Goal: Task Accomplishment & Management: Manage account settings

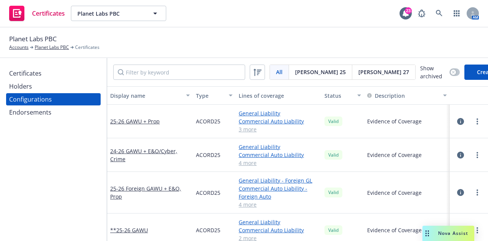
scroll to position [88, 0]
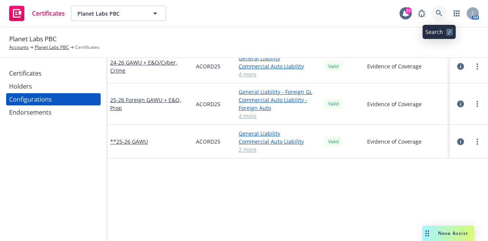
click at [434, 13] on link at bounding box center [439, 13] width 15 height 15
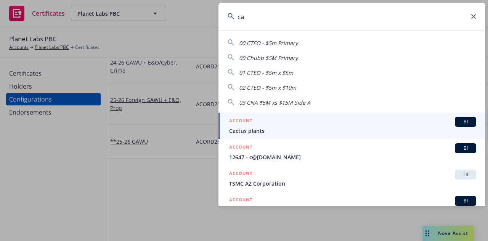
type input "c"
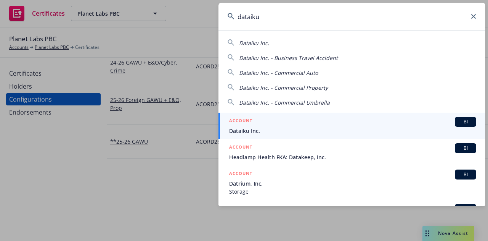
type input "dataiku"
click at [300, 124] on div "ACCOUNT BI" at bounding box center [352, 122] width 247 height 10
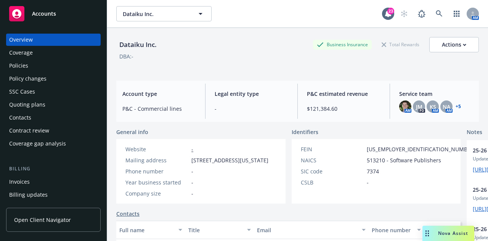
click at [70, 71] on div "Policies" at bounding box center [53, 65] width 88 height 12
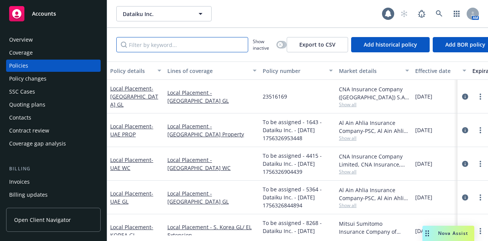
click at [202, 50] on input "Filter by keyword..." at bounding box center [182, 44] width 132 height 15
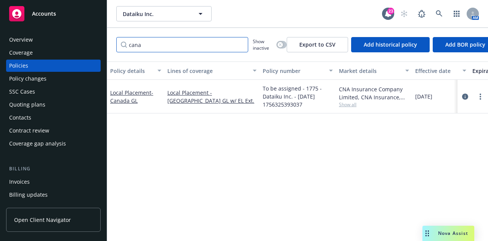
type input "cana"
click at [461, 96] on link "circleInformation" at bounding box center [465, 96] width 9 height 9
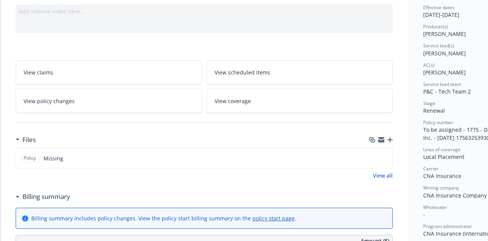
scroll to position [78, 0]
click at [392, 137] on icon "button" at bounding box center [389, 139] width 5 height 5
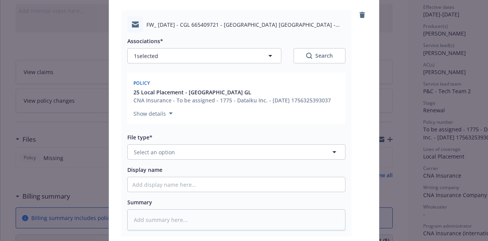
scroll to position [79, 0]
click at [281, 154] on button "Select an option" at bounding box center [236, 151] width 218 height 15
type input "ema"
click at [282, 171] on div "Email" at bounding box center [236, 172] width 208 height 11
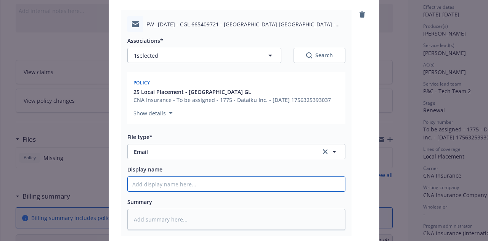
click at [282, 183] on input "Display name" at bounding box center [236, 184] width 217 height 14
type textarea "x"
type input "2"
type textarea "x"
type input "25"
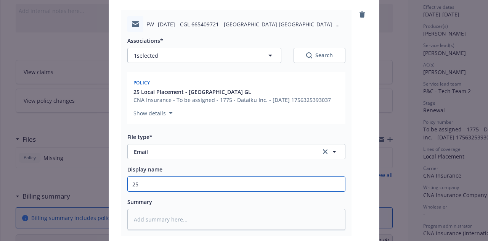
type textarea "x"
type input "25-"
type textarea "x"
type input "25-2"
type textarea "x"
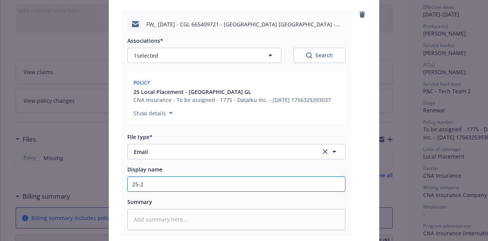
type input "25-26"
type textarea "x"
type input "25-26"
type textarea "x"
type input "25-26 C"
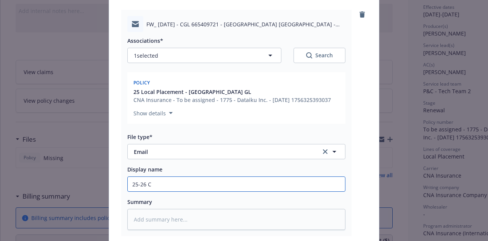
type textarea "x"
type input "25-26 Can"
type textarea "x"
type input "25-26 Cana"
type textarea "x"
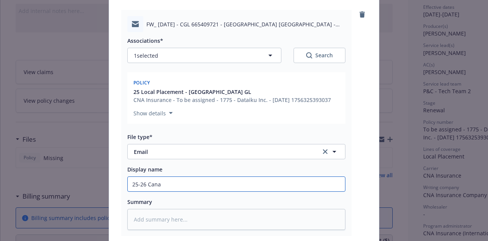
type input "25-26 Canad"
type textarea "x"
type input "25-26 Canada"
type textarea "x"
type input "25-26 Canada G"
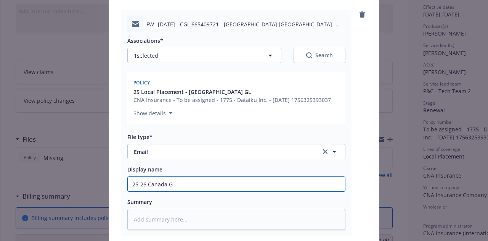
type textarea "x"
type input "25-26 Canada GL"
type textarea "x"
type input "25-26 Canada GL P"
type textarea "x"
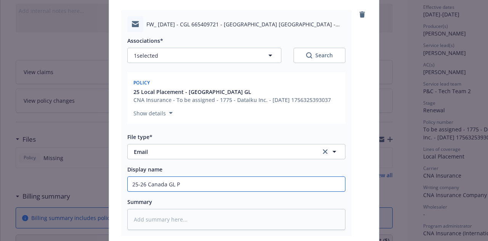
type input "25-26 Canada GL Po"
type textarea "x"
type input "25-26 Canada GL Pol"
type textarea "x"
type input "25-26 Canada GL Poli"
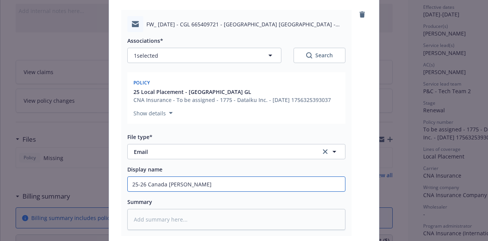
type textarea "x"
type input "25-26 Canada GL Polic"
type textarea "x"
type input "25-26 Canada GL Policy"
type textarea "x"
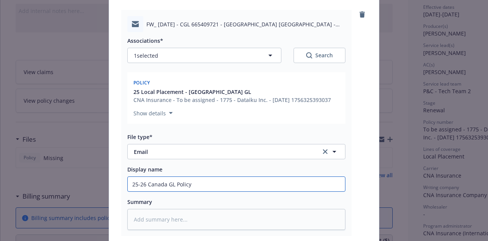
type input "25-26 Canada GL Policy"
type textarea "x"
type input "25-26 Canada GL Policy D"
type textarea "x"
type input "25-26 Canada GL Policy Do"
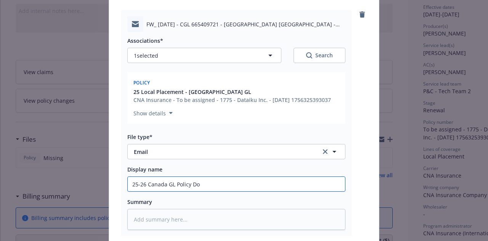
type textarea "x"
type input "25-26 Canada GL Policy Docu"
type textarea "x"
type input "25-26 Canada GL Policy Docum"
type textarea "x"
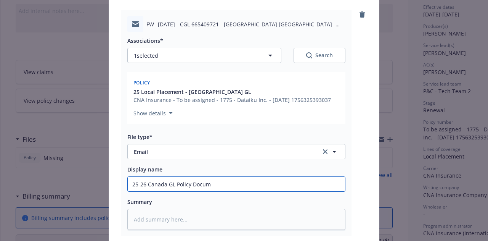
type input "25-26 Canada GL Policy Docume"
type textarea "x"
type input "25-26 Canada GL Policy Document"
type textarea "x"
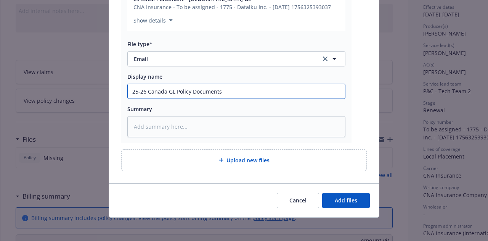
type input "25-26 Canada GL Policy Documents"
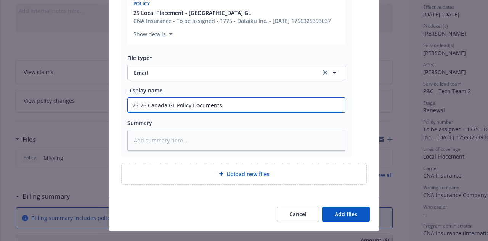
scroll to position [159, 0]
type textarea "x"
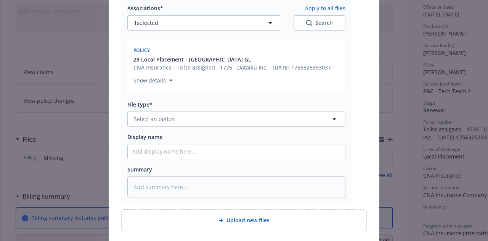
scroll to position [344, 0]
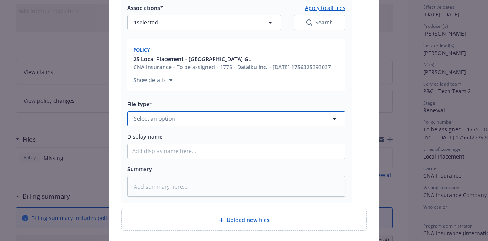
click at [309, 117] on button "Select an option" at bounding box center [236, 118] width 218 height 15
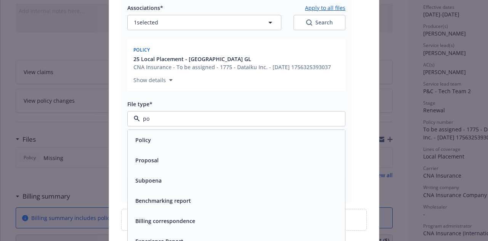
type input "pol"
click at [287, 147] on div "Policy" at bounding box center [236, 140] width 217 height 20
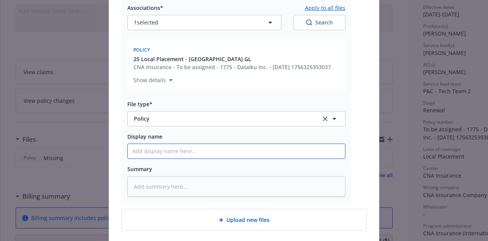
click at [287, 145] on input "Display name" at bounding box center [236, 151] width 217 height 14
type textarea "x"
type input "25"
type textarea "x"
type input "25-"
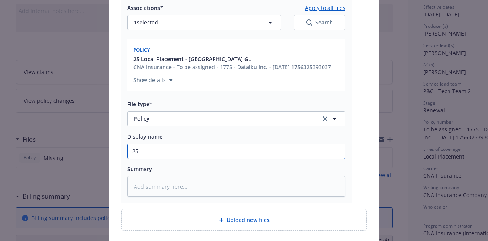
type textarea "x"
type input "25-2"
type textarea "x"
type input "25-26"
type textarea "x"
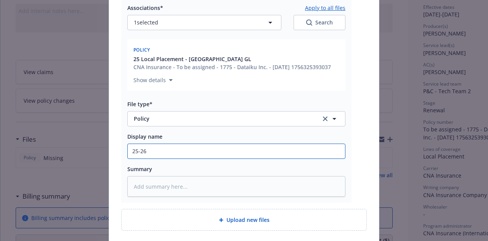
type input "25-26"
type textarea "x"
type input "25-26 C"
type textarea "x"
type input "25-26 Can"
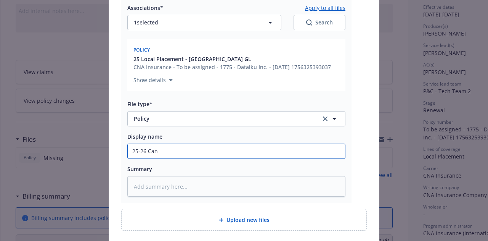
type textarea "x"
type input "25-26 Cana"
type textarea "x"
type input "25-26 Canad"
type textarea "x"
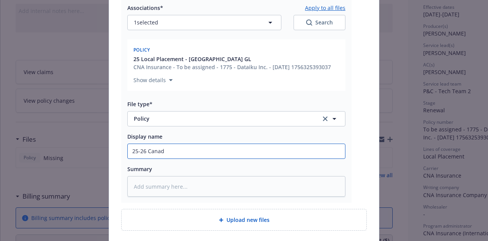
type input "25-26 Canada"
type textarea "x"
type input "25-26 Canada"
type textarea "x"
type input "25-26 Canada G"
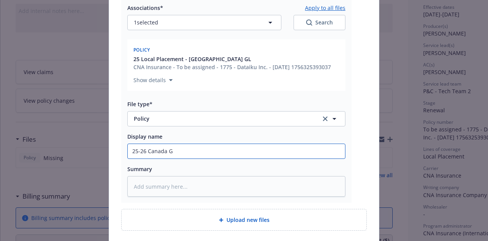
type textarea "x"
type input "25-26 Canada GL"
type textarea "x"
type input "25-26 Canada GL"
type textarea "x"
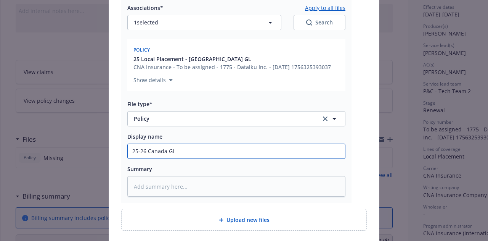
type input "25-26 Canada GL P"
type textarea "x"
type input "25-26 Canada GL Po"
type textarea "x"
type input "25-26 Canada GL Pol"
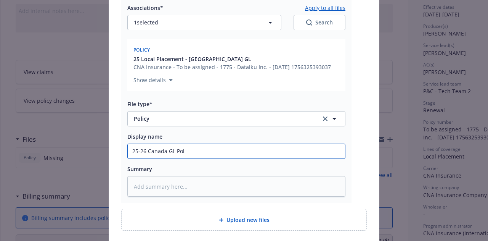
type textarea "x"
type input "25-26 Canada GL Poli"
type textarea "x"
type input "25-26 Canada GL Polic"
type textarea "x"
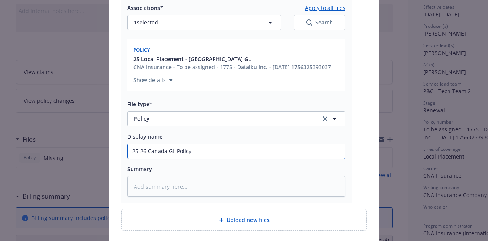
scroll to position [403, 0]
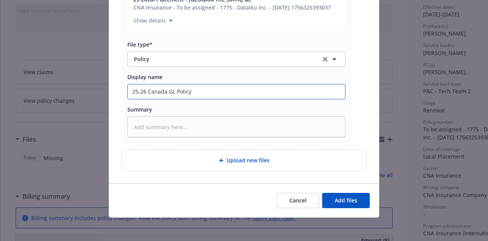
type input "25-26 Canada GL Policy"
type textarea "x"
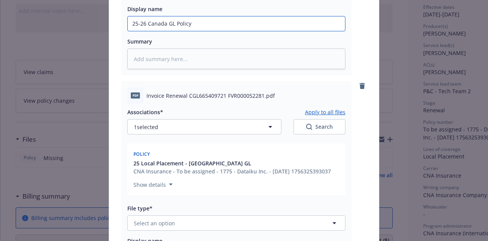
scroll to position [507, 0]
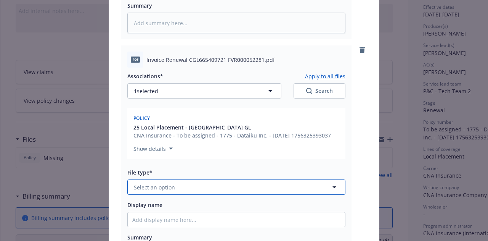
click at [290, 182] on button "Select an option" at bounding box center [236, 186] width 218 height 15
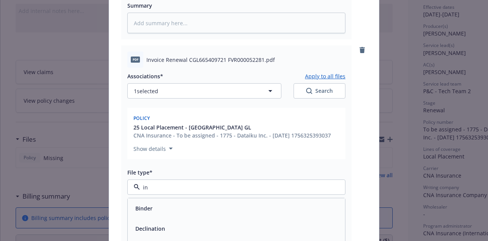
type input "inv"
click at [285, 230] on div "Invoice - Third Party" at bounding box center [236, 228] width 208 height 11
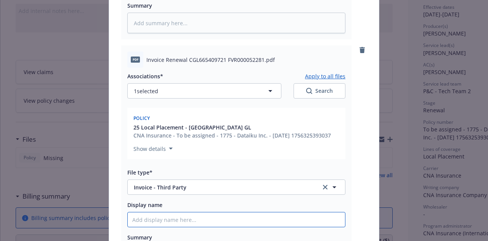
click at [269, 218] on input "Display name" at bounding box center [236, 219] width 217 height 14
type textarea "x"
type input "2"
type textarea "x"
type input "25"
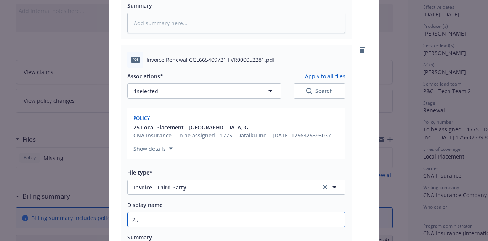
type textarea "x"
type input "25-"
type textarea "x"
type input "25-2"
type textarea "x"
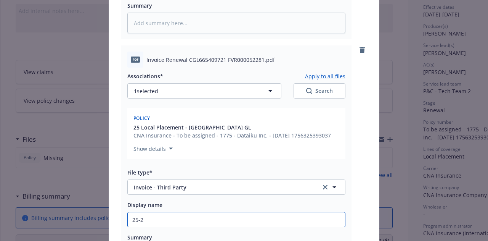
type input "25-26"
type textarea "x"
type input "25-26"
type textarea "x"
type input "25-26 C"
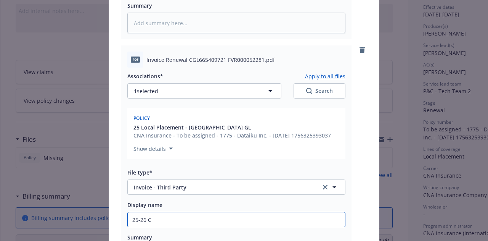
type textarea "x"
type input "25-26 Can"
type textarea "x"
type input "25-26 Cana"
type textarea "x"
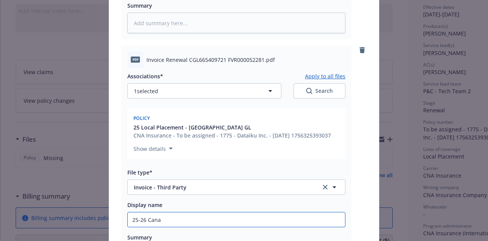
type input "25-26 Canad"
type textarea "x"
type input "25-26 Canada"
type textarea "x"
type input "25-26 Canada G"
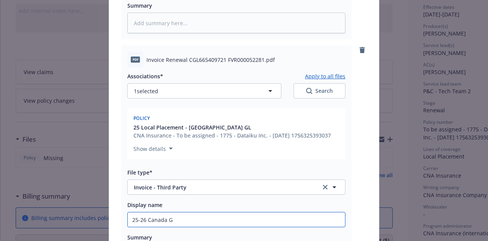
type textarea "x"
type input "25-26 Canada GL"
type textarea "x"
type input "25-26 Canada GL"
type textarea "x"
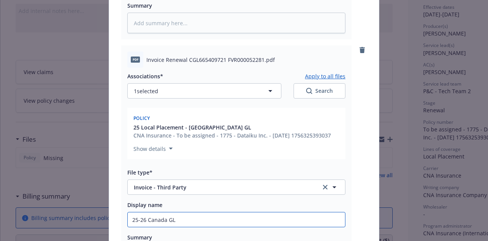
type input "25-26 Canada GL I"
type textarea "x"
type input "25-26 Canada GL In"
type textarea "x"
type input "25-26 Canada GL Inv"
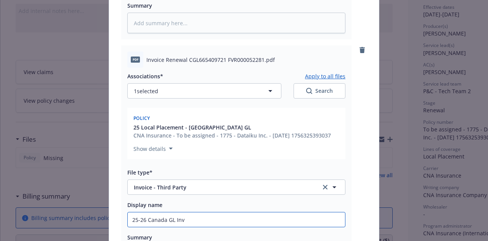
type textarea "x"
type input "25-26 Canada GL Invo"
type textarea "x"
type input "25-26 Canada GL Invoi"
type textarea "x"
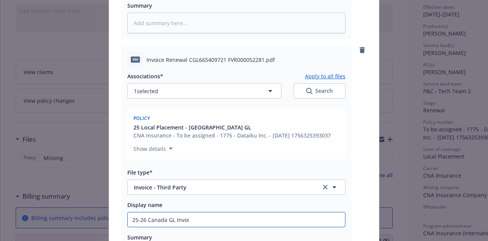
type input "25-26 Canada GL Invoic"
type textarea "x"
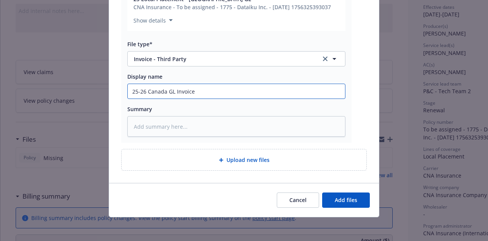
type input "25-26 Canada GL Invoice"
type textarea "x"
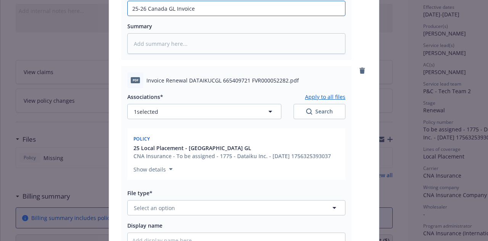
scroll to position [720, 0]
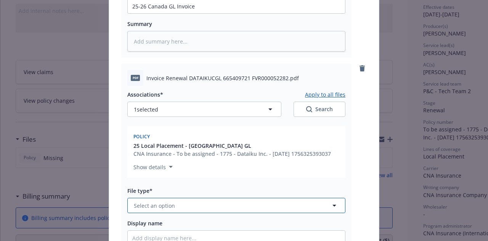
click at [250, 201] on button "Select an option" at bounding box center [236, 205] width 218 height 15
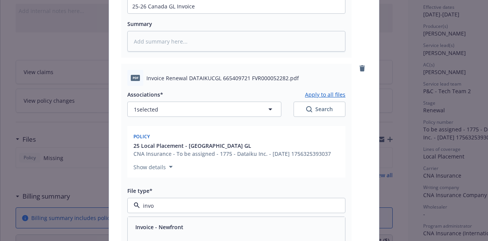
type input "invoi"
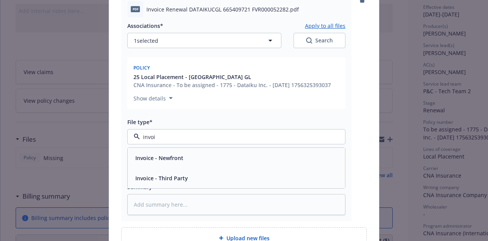
scroll to position [791, 0]
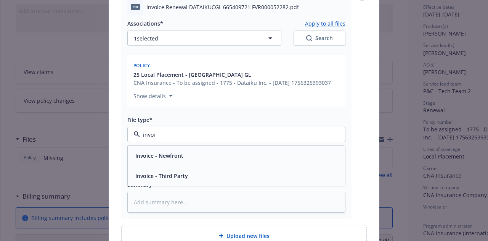
click at [256, 178] on div "Invoice - Third Party" at bounding box center [236, 175] width 208 height 11
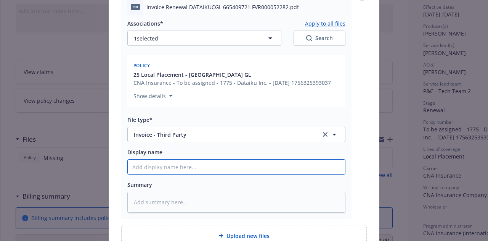
click at [260, 167] on input "Display name" at bounding box center [236, 166] width 217 height 14
type textarea "x"
type input "2"
type textarea "x"
type input "25-"
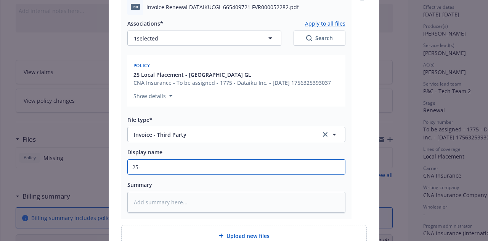
type textarea "x"
type input "25-2"
type textarea "x"
type input "25-26"
type textarea "x"
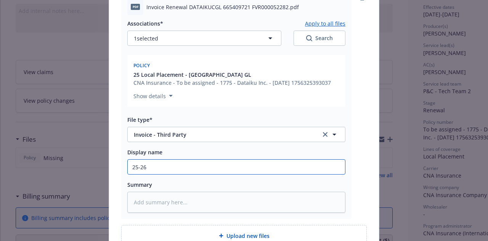
type input "25-26"
type textarea "x"
type input "25-26 Ca"
type textarea "x"
type input "25-26 Cana"
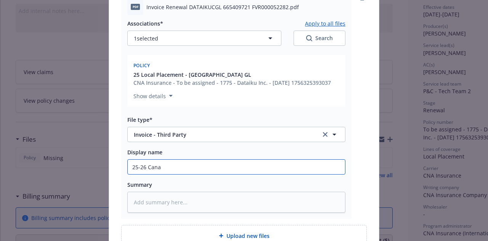
type textarea "x"
type input "25-26 Canad"
type textarea "x"
type input "25-26 Canad"
type textarea "x"
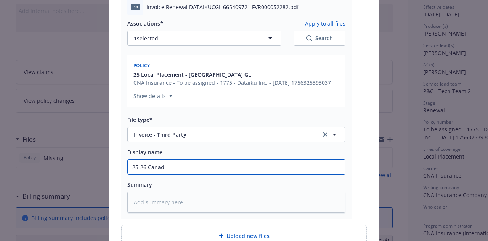
type input "25-26 Canad"
type textarea "x"
type input "25-26 Canada"
type textarea "x"
type input "25-26 Canada"
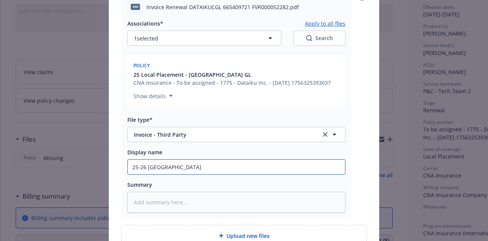
type textarea "x"
type input "25-26 Canada G"
type textarea "x"
type input "25-26 Canada GL"
type textarea "x"
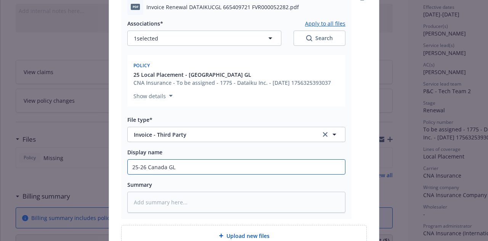
type input "25-26 Canada GL"
type textarea "x"
type input "25-26 Canada GL S"
type textarea "x"
type input "25-26 Canada GL Se"
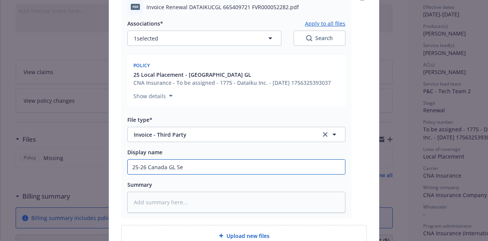
type textarea "x"
type input "25-26 Canada GL Serv"
type textarea "x"
type input "25-26 Canada GL Servic"
type textarea "x"
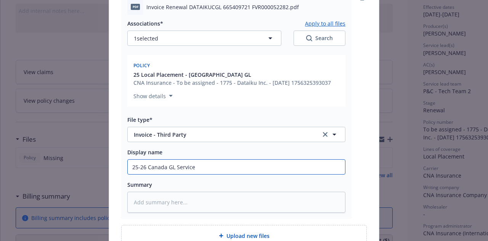
type input "25-26 Canada GL Service"
type textarea "x"
type input "25-26 Canada GL Service e"
type textarea "x"
type input "25-26 Canada GL Service e"
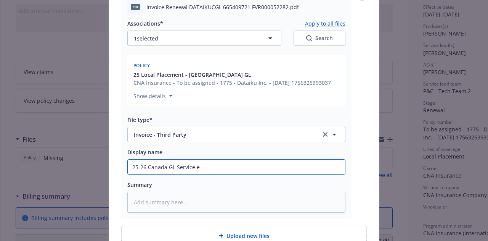
type textarea "x"
type input "25-26 Canada GL Service"
type textarea "x"
type input "25-26 Canada GL Service"
type textarea "x"
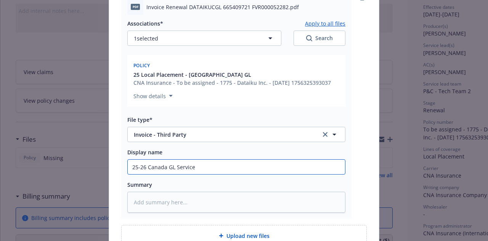
type input "25-26 Canada GL Service"
type textarea "x"
type input "25-26 Canada GL Service Fe"
type textarea "x"
type input "25-26 Canada GL Service Fee"
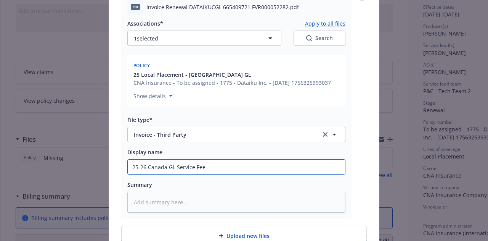
type textarea "x"
type input "25-26 Canada GL Service Fee I"
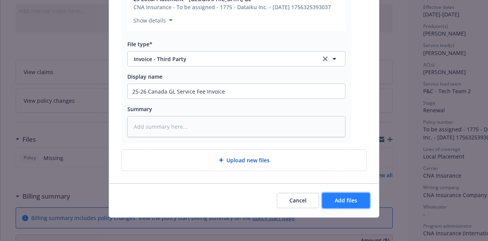
click at [345, 194] on button "Add files" at bounding box center [346, 200] width 48 height 15
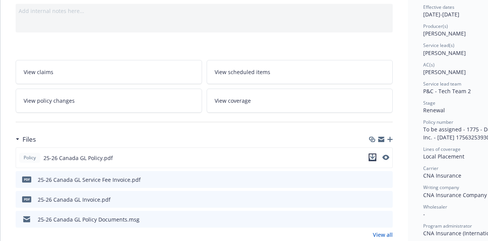
click at [373, 154] on icon "download file" at bounding box center [372, 157] width 6 height 6
click at [374, 176] on icon "download file" at bounding box center [373, 179] width 6 height 6
click at [374, 197] on icon "download file" at bounding box center [373, 198] width 5 height 5
click at [374, 217] on icon "download file" at bounding box center [373, 217] width 5 height 5
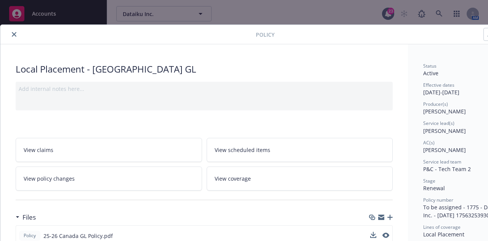
click at [16, 36] on button "close" at bounding box center [14, 34] width 9 height 9
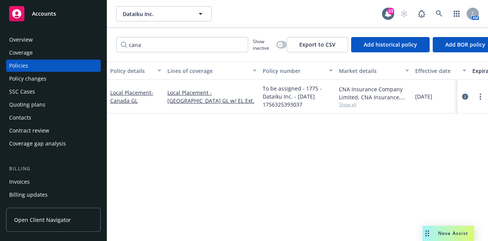
click at [41, 35] on div "Overview" at bounding box center [53, 40] width 88 height 12
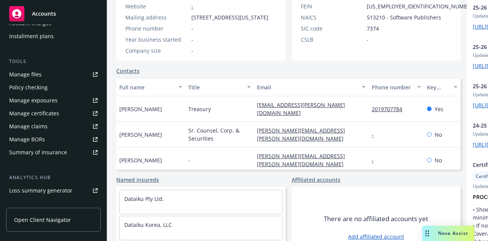
scroll to position [194, 0]
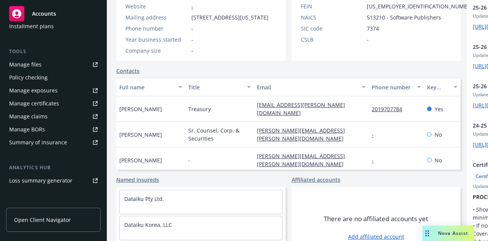
click at [61, 64] on link "Manage files" at bounding box center [53, 64] width 95 height 12
